Goal: Transaction & Acquisition: Download file/media

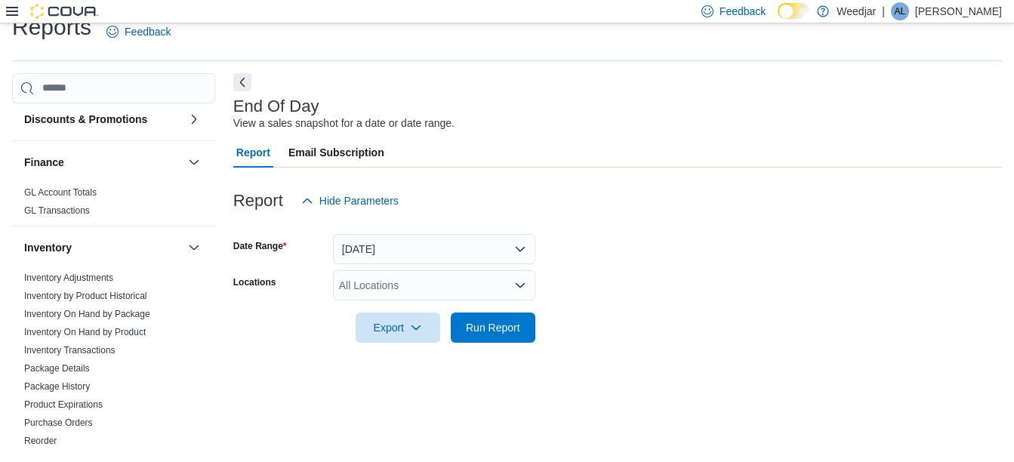
scroll to position [202, 0]
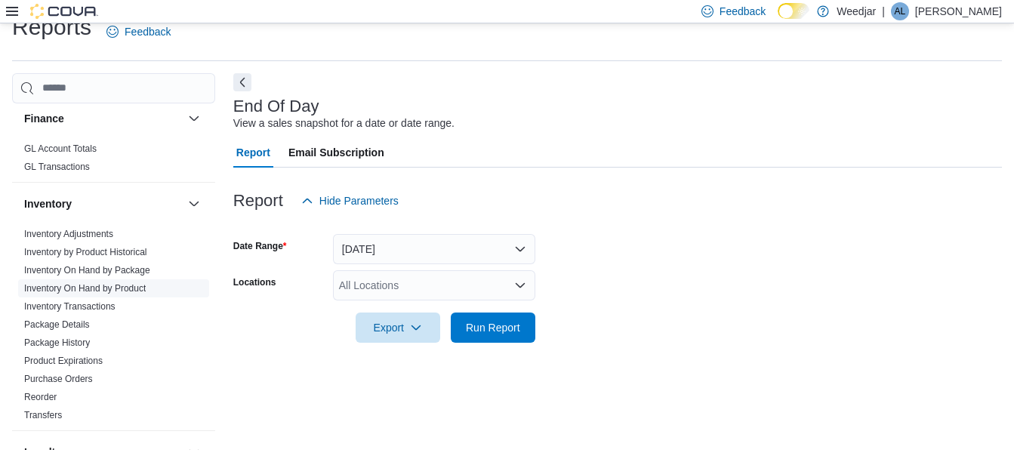
click at [104, 290] on link "Inventory On Hand by Product" at bounding box center [85, 288] width 122 height 11
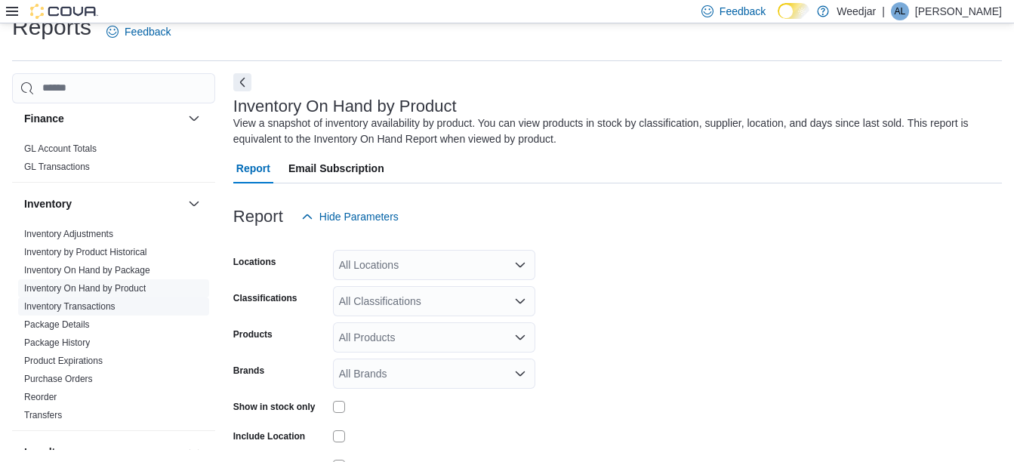
scroll to position [51, 0]
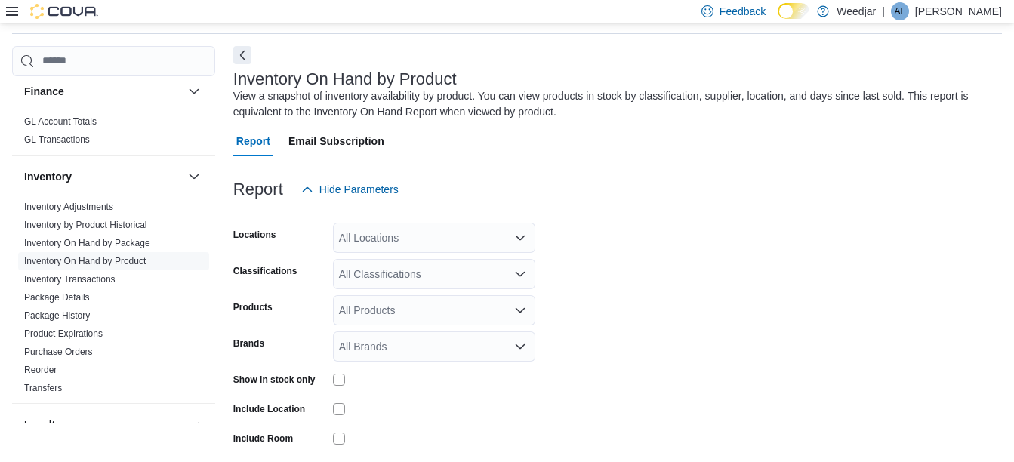
click at [523, 236] on icon "Open list of options" at bounding box center [520, 237] width 9 height 5
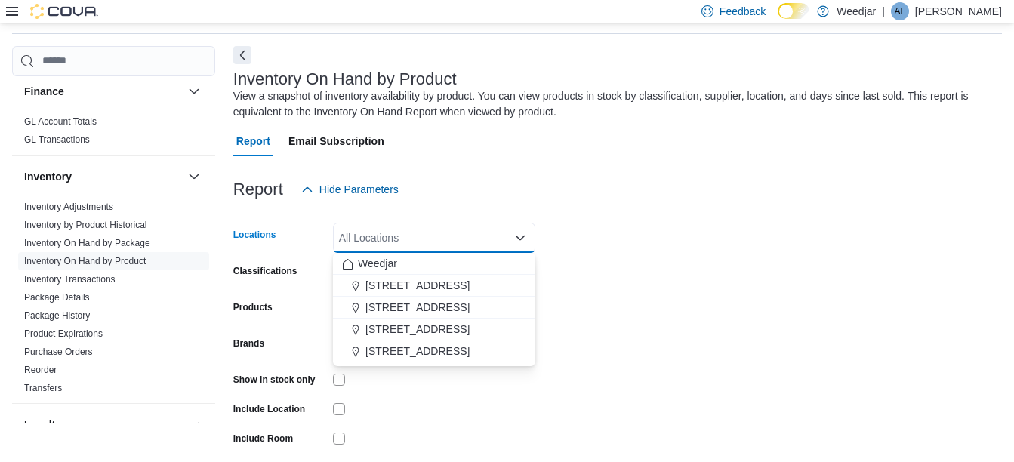
click at [408, 327] on span "[STREET_ADDRESS]" at bounding box center [417, 329] width 104 height 15
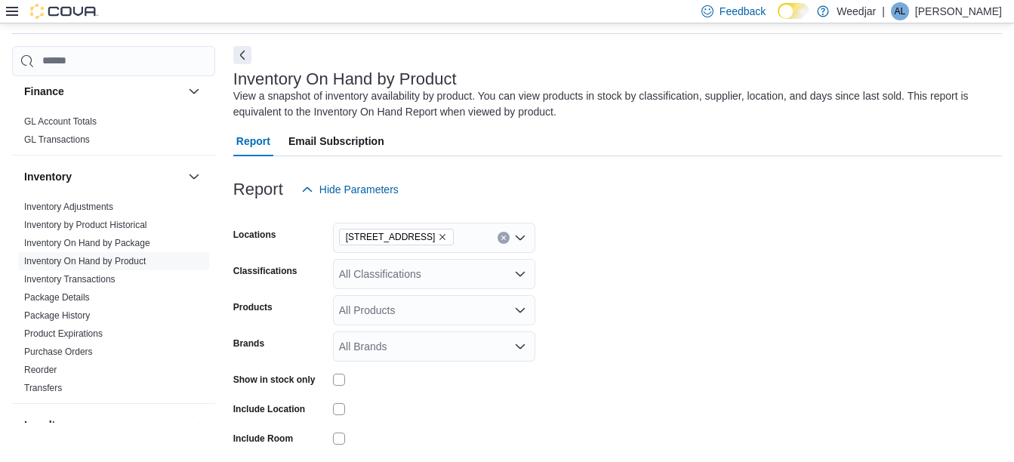
click at [692, 238] on form "Locations [STREET_ADDRESS] Classifications All Classifications Products All Pro…" at bounding box center [617, 363] width 768 height 317
click at [522, 275] on icon "Open list of options" at bounding box center [520, 273] width 9 height 5
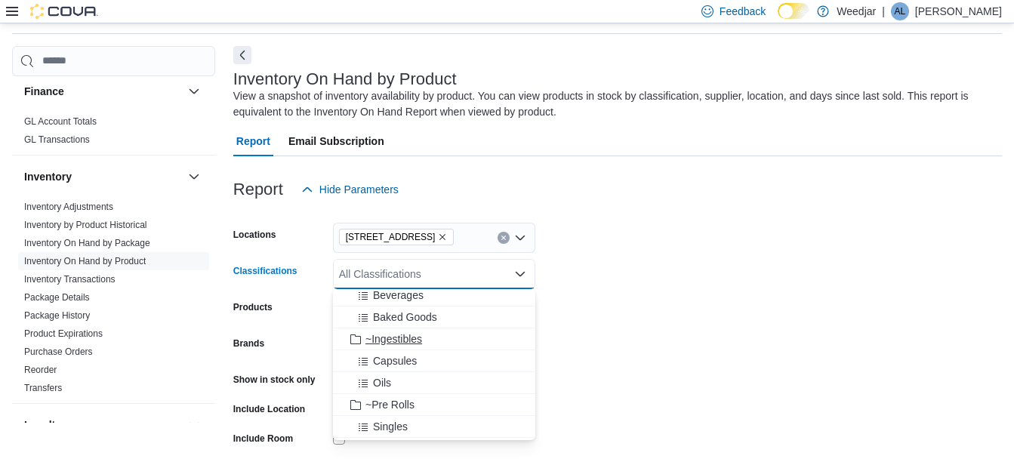
scroll to position [402, 0]
click at [415, 292] on span "~Concentrates" at bounding box center [399, 291] width 69 height 15
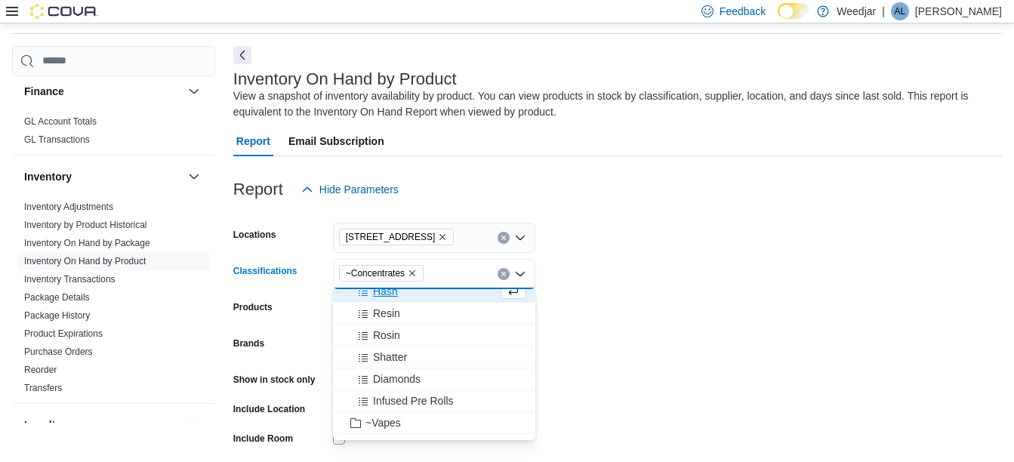
scroll to position [394, 0]
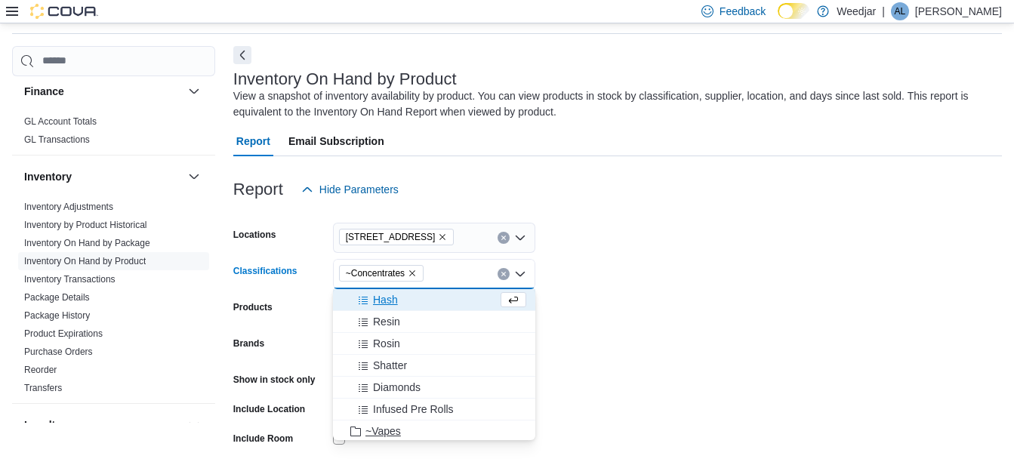
click at [386, 429] on span "~Vapes" at bounding box center [382, 430] width 35 height 15
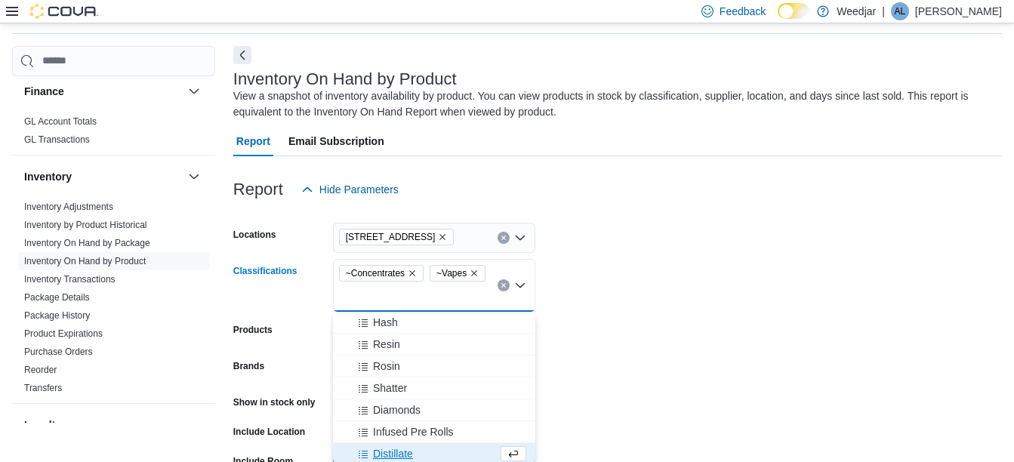
scroll to position [396, 0]
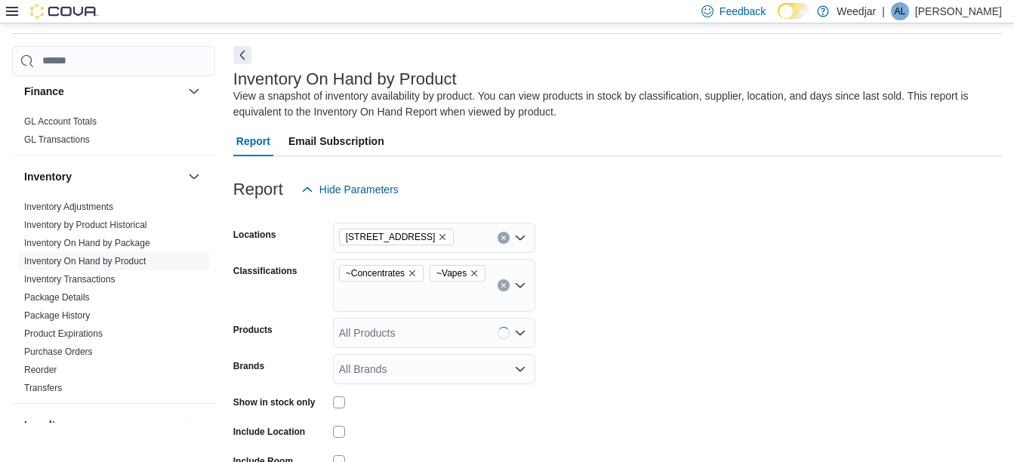
click at [623, 312] on form "Locations [STREET_ADDRESS] Classifications ~Concentrates ~Vapes Products All Pr…" at bounding box center [617, 375] width 768 height 340
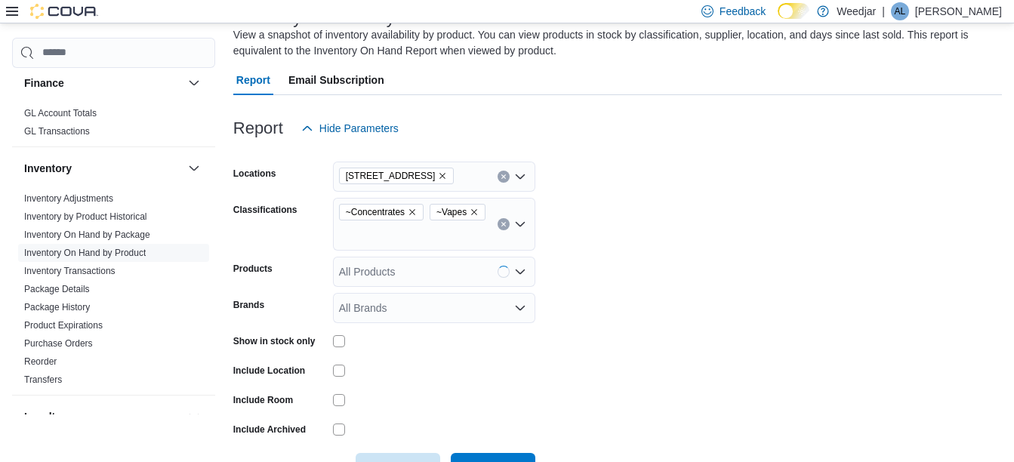
scroll to position [163, 0]
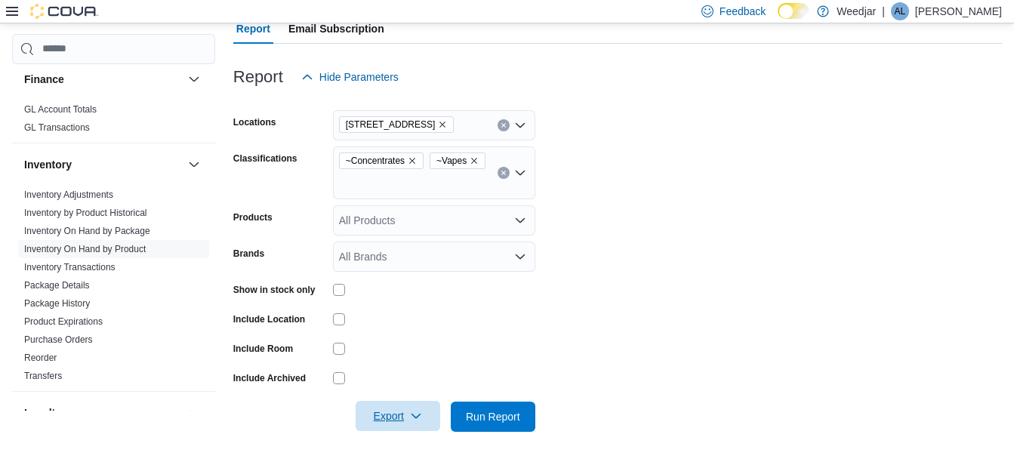
click at [398, 417] on span "Export" at bounding box center [398, 416] width 66 height 30
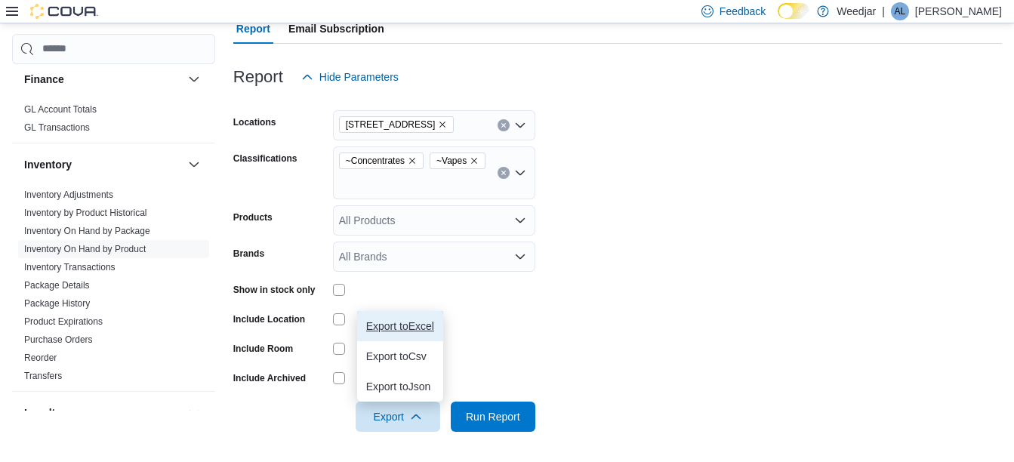
click at [405, 324] on span "Export to Excel" at bounding box center [400, 326] width 68 height 12
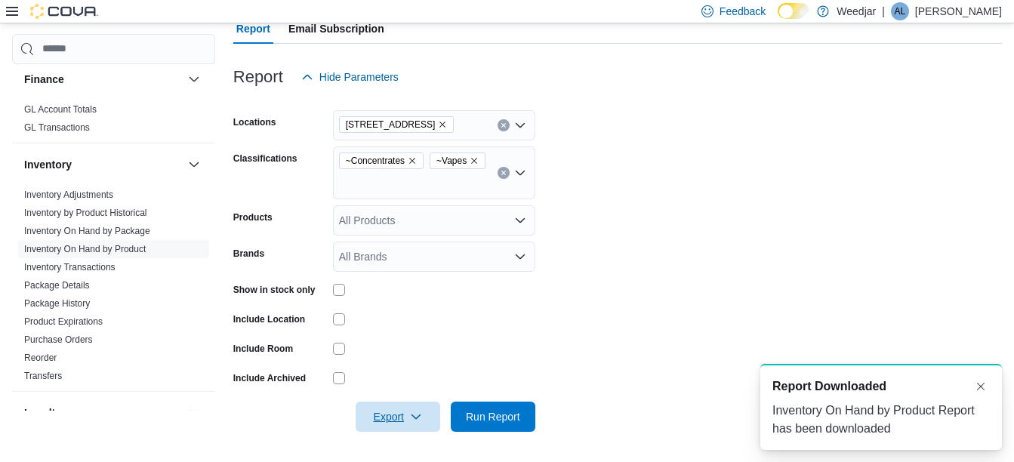
scroll to position [0, 0]
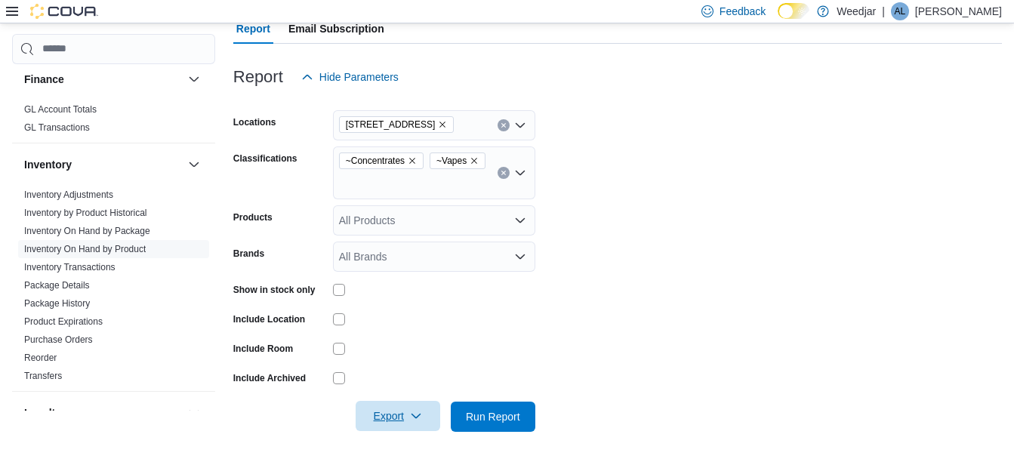
click at [422, 416] on icon "button" at bounding box center [416, 416] width 12 height 12
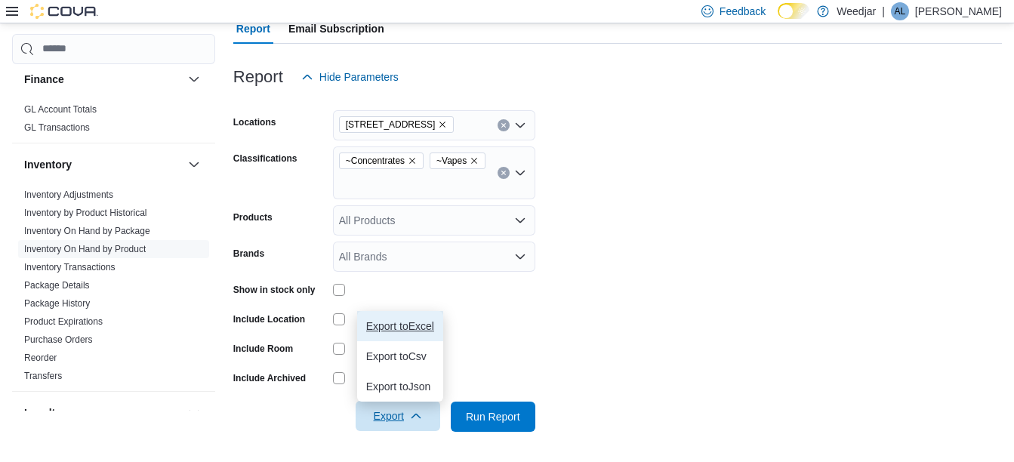
click at [417, 323] on span "Export to Excel" at bounding box center [400, 326] width 68 height 12
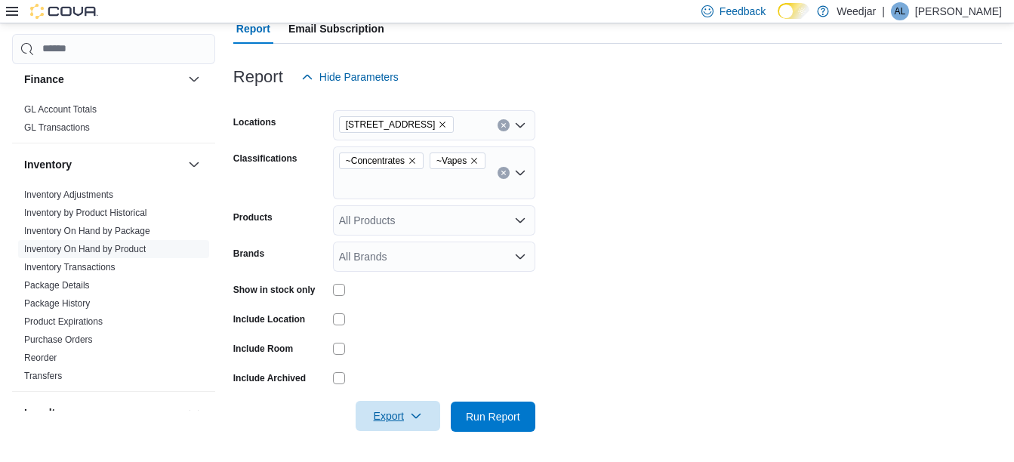
click at [841, 241] on form "Locations [STREET_ADDRESS] Classifications ~Concentrates ~Vapes Products All Pr…" at bounding box center [617, 262] width 768 height 340
